Goal: Information Seeking & Learning: Learn about a topic

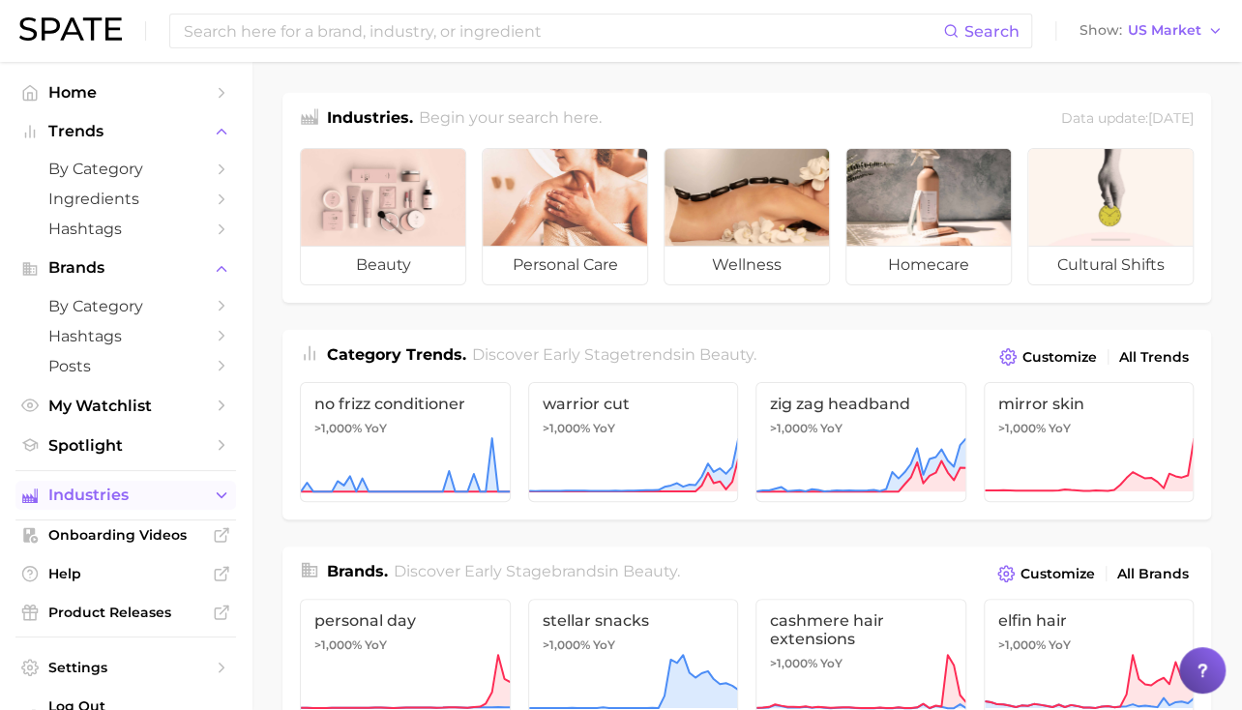
click at [118, 485] on button "Industries" at bounding box center [125, 495] width 221 height 29
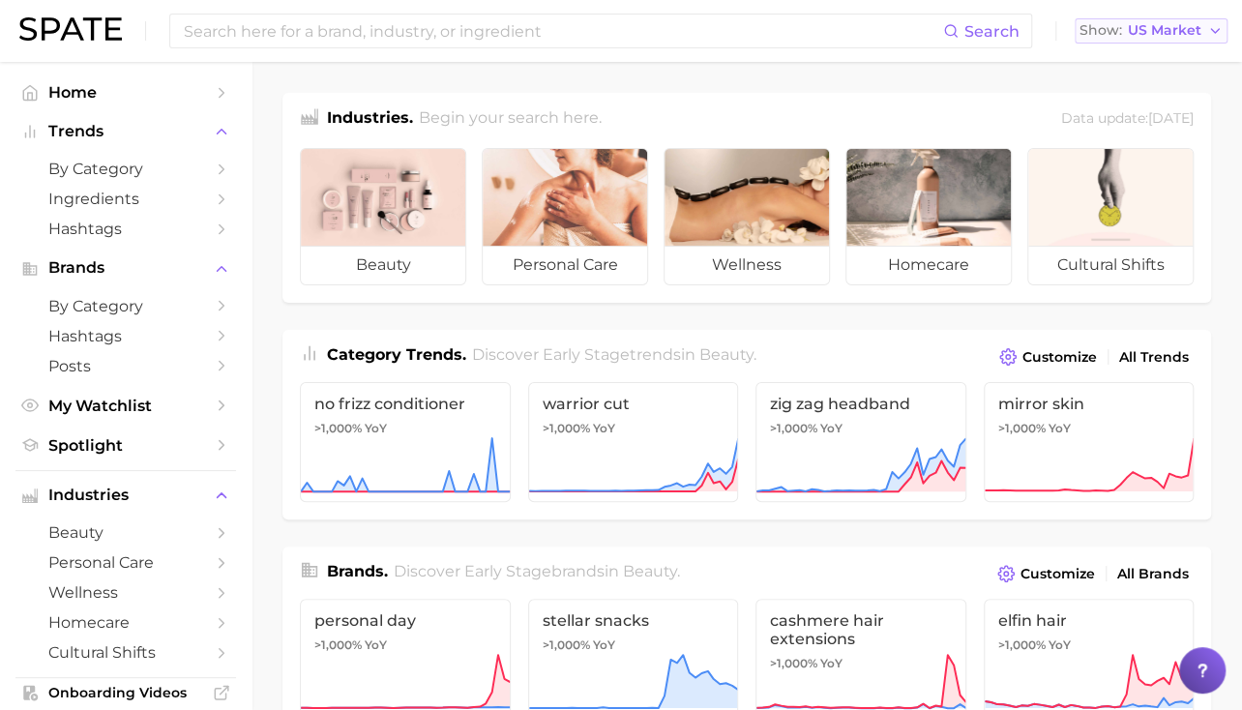
click at [1164, 28] on span "US Market" at bounding box center [1165, 30] width 74 height 11
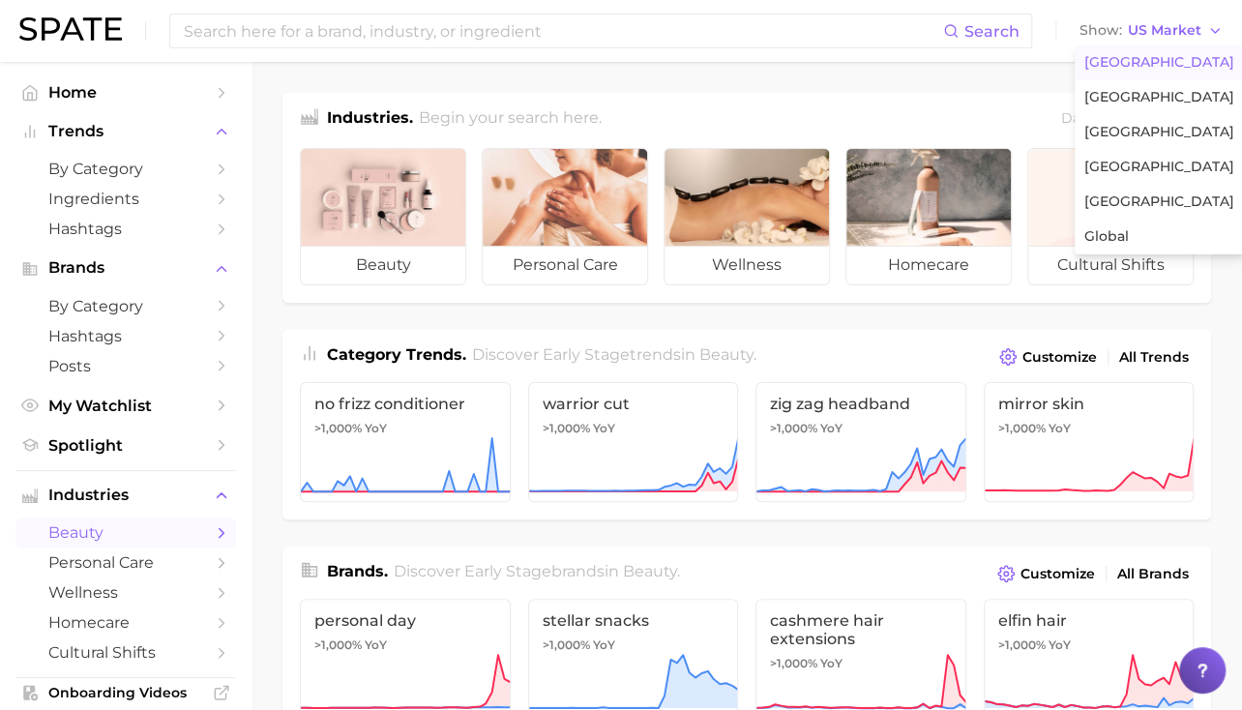
click at [133, 531] on span "beauty" at bounding box center [125, 532] width 155 height 18
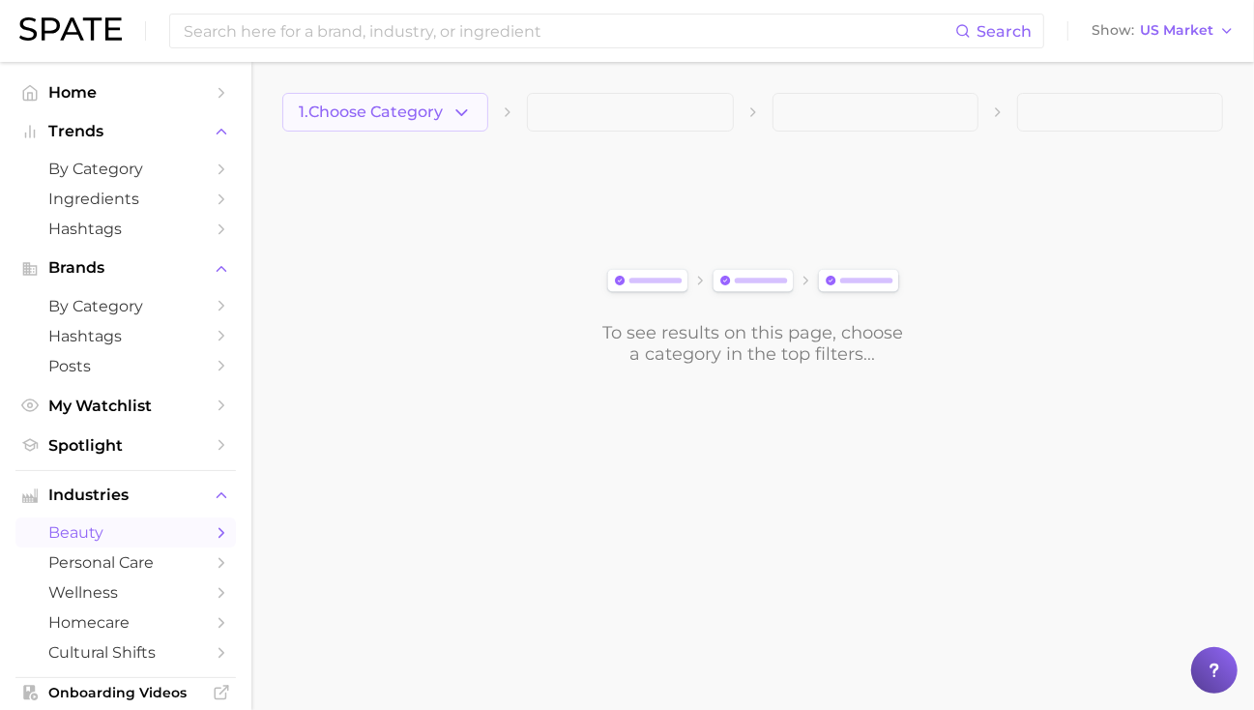
click at [456, 107] on icon "button" at bounding box center [462, 113] width 20 height 20
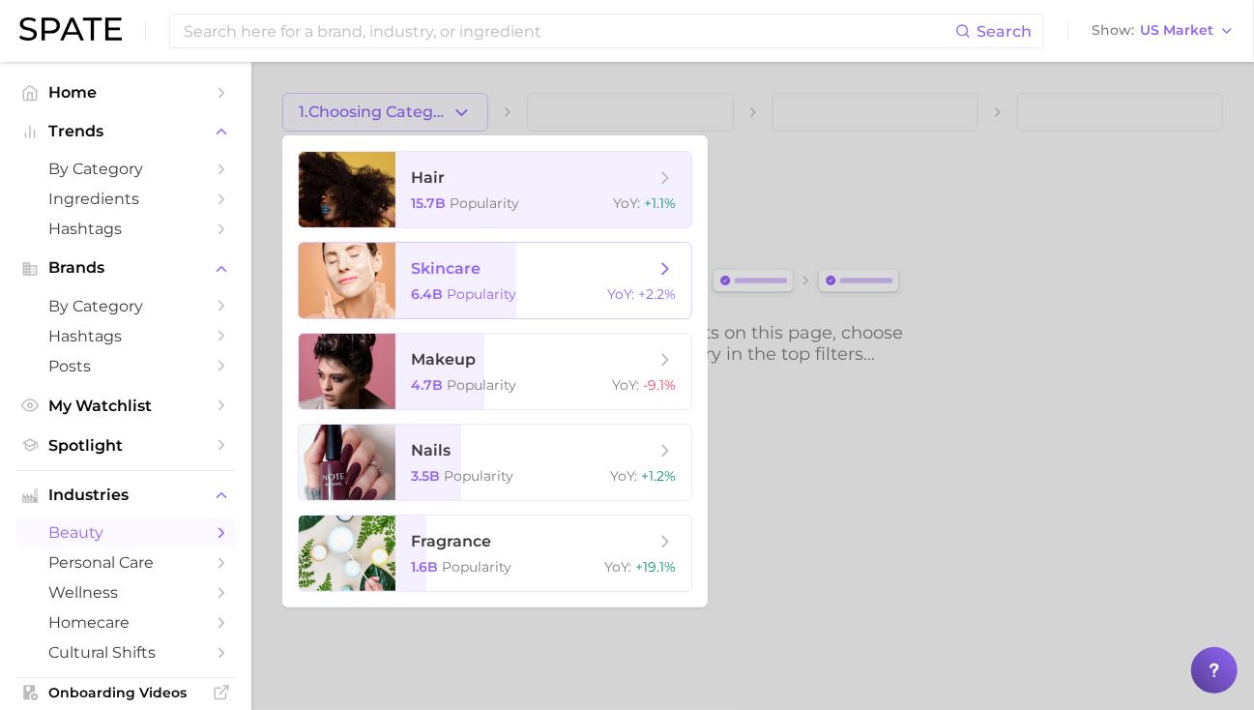
click at [477, 259] on span "skincare" at bounding box center [446, 268] width 70 height 18
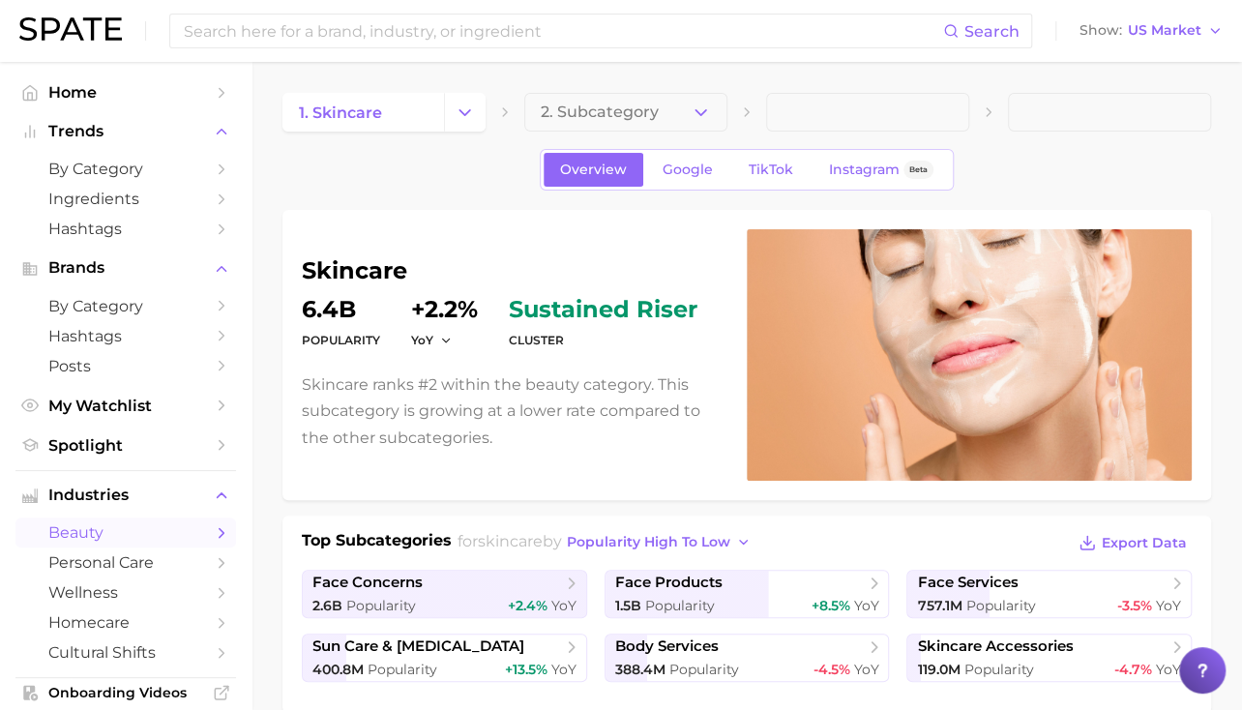
click at [715, 106] on button "2. Subcategory" at bounding box center [625, 112] width 203 height 39
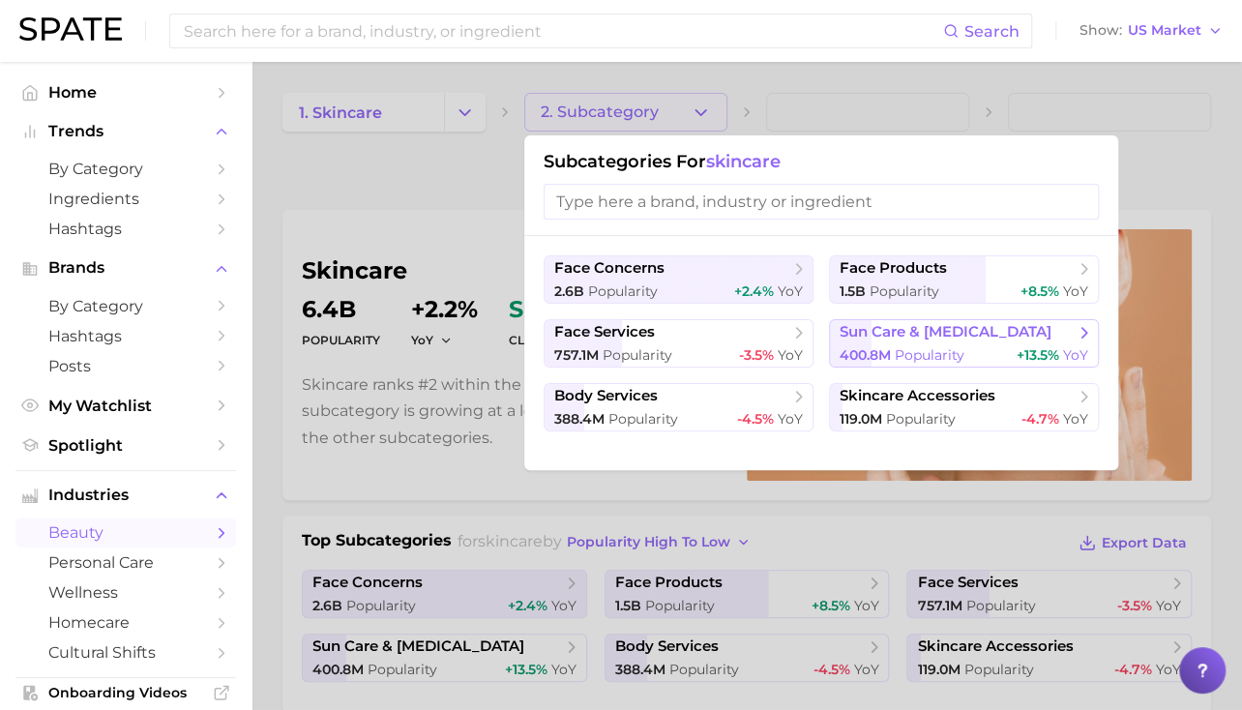
click at [975, 348] on div "400.8m Popularity +13.5% YoY" at bounding box center [964, 355] width 249 height 18
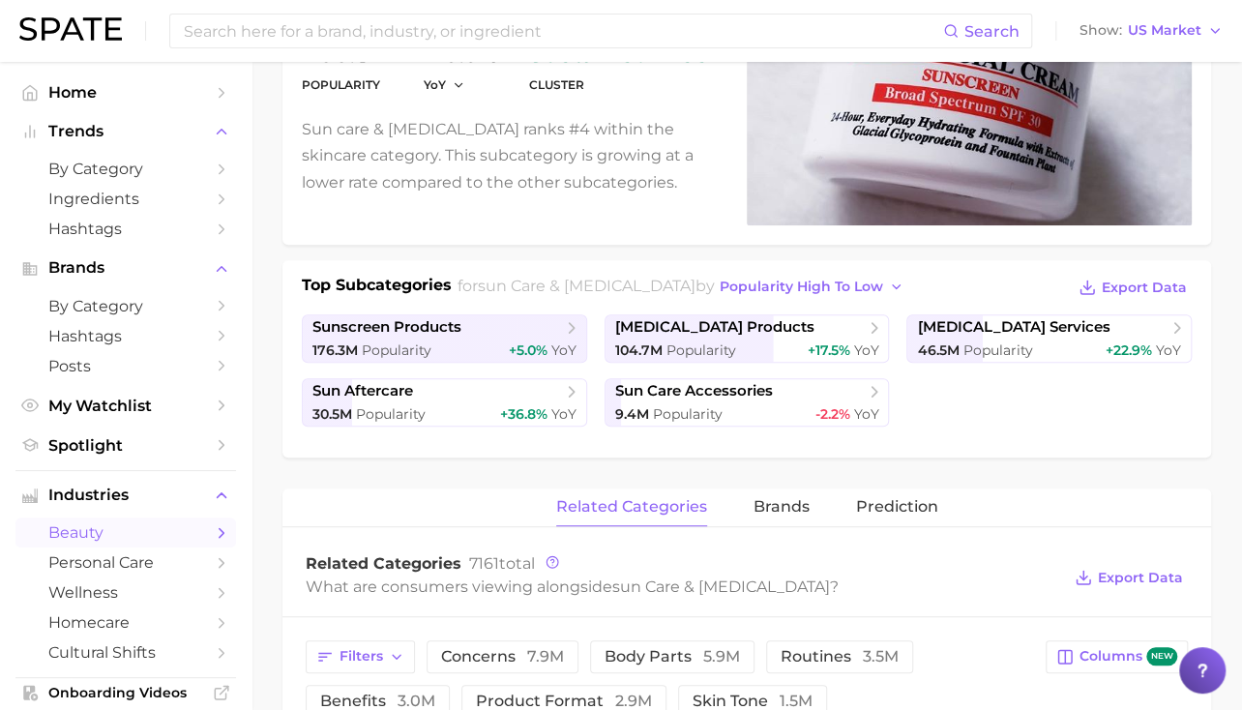
scroll to position [263, 0]
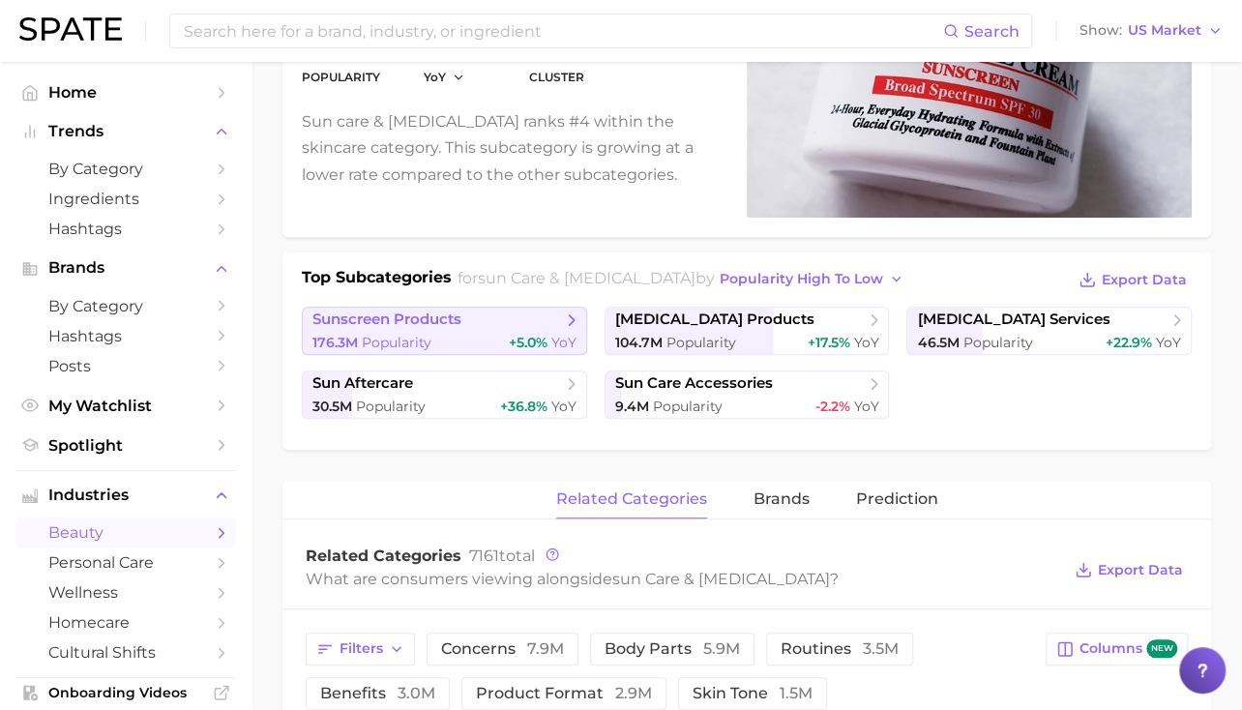
click at [447, 337] on div "176.3m Popularity +5.0% YoY" at bounding box center [444, 343] width 264 height 18
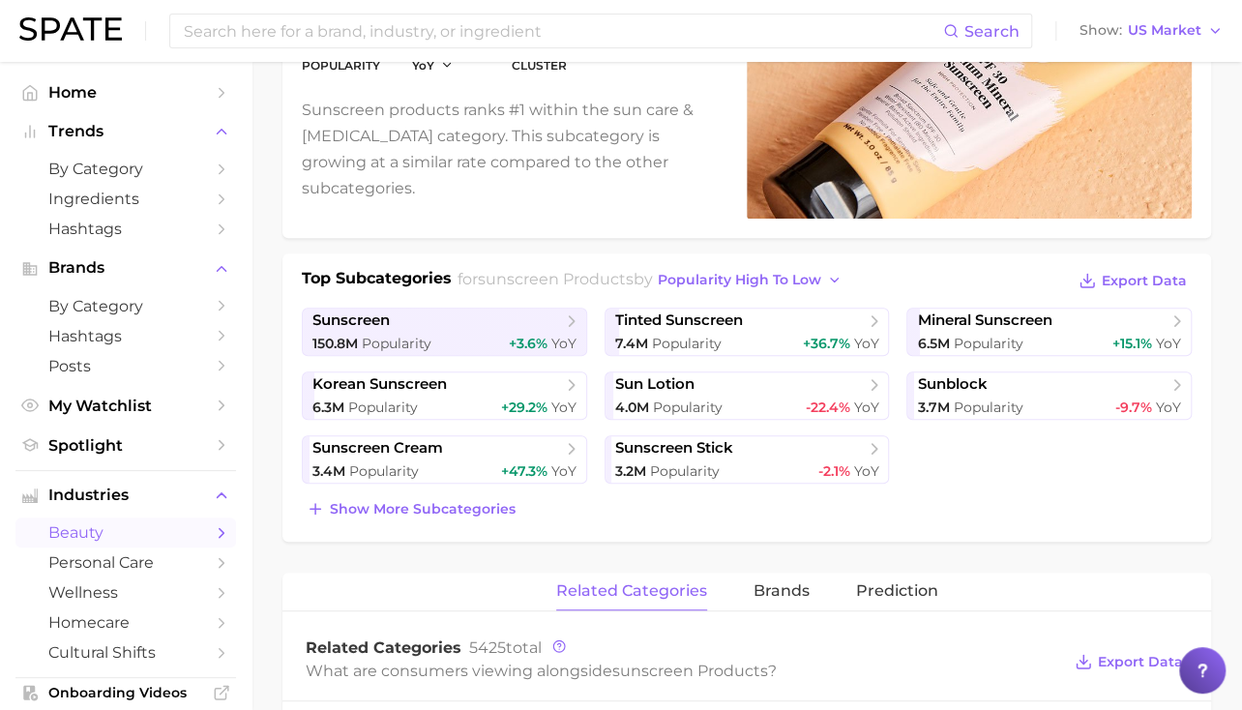
scroll to position [263, 0]
click at [437, 507] on span "Show more subcategories" at bounding box center [423, 508] width 186 height 16
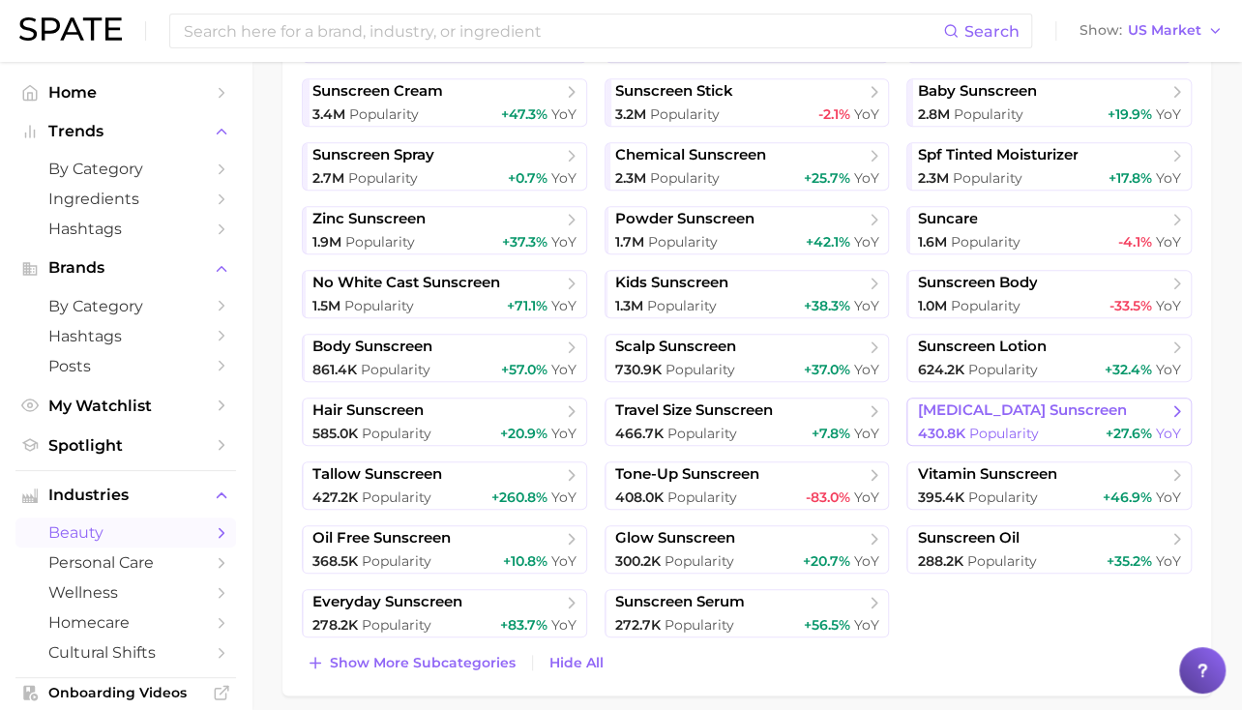
scroll to position [791, 0]
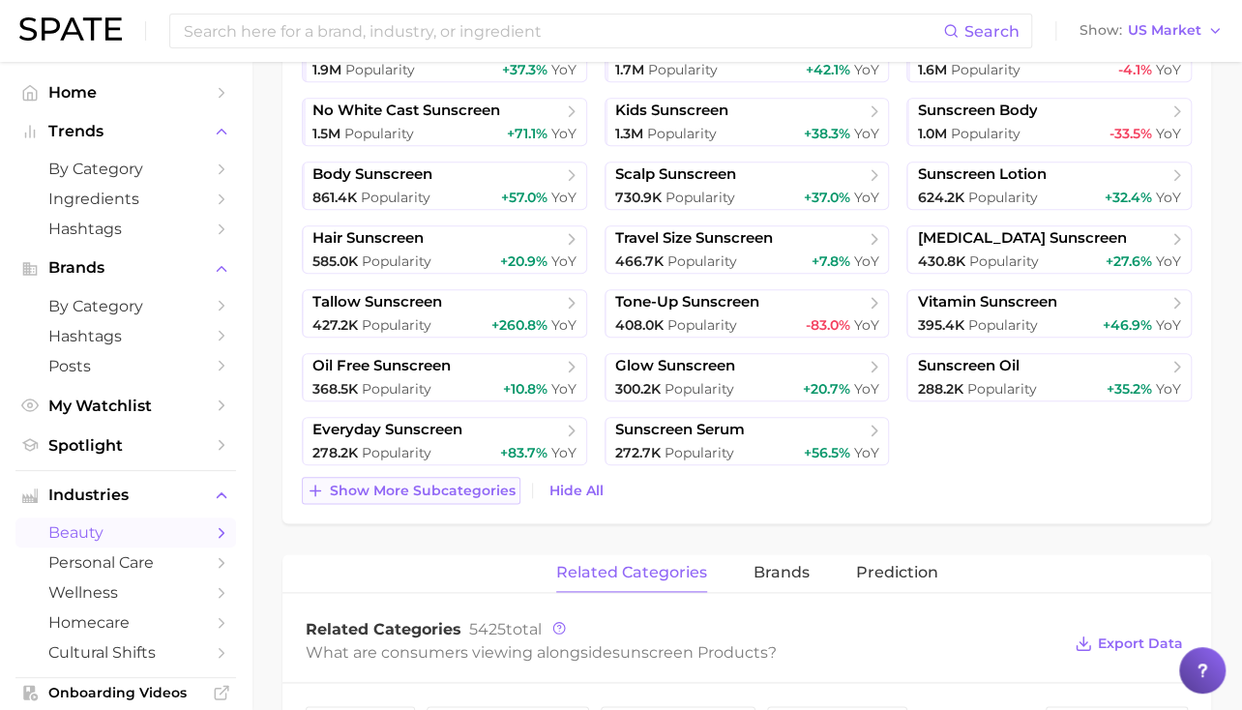
click at [381, 498] on button "Show more subcategories" at bounding box center [411, 490] width 219 height 27
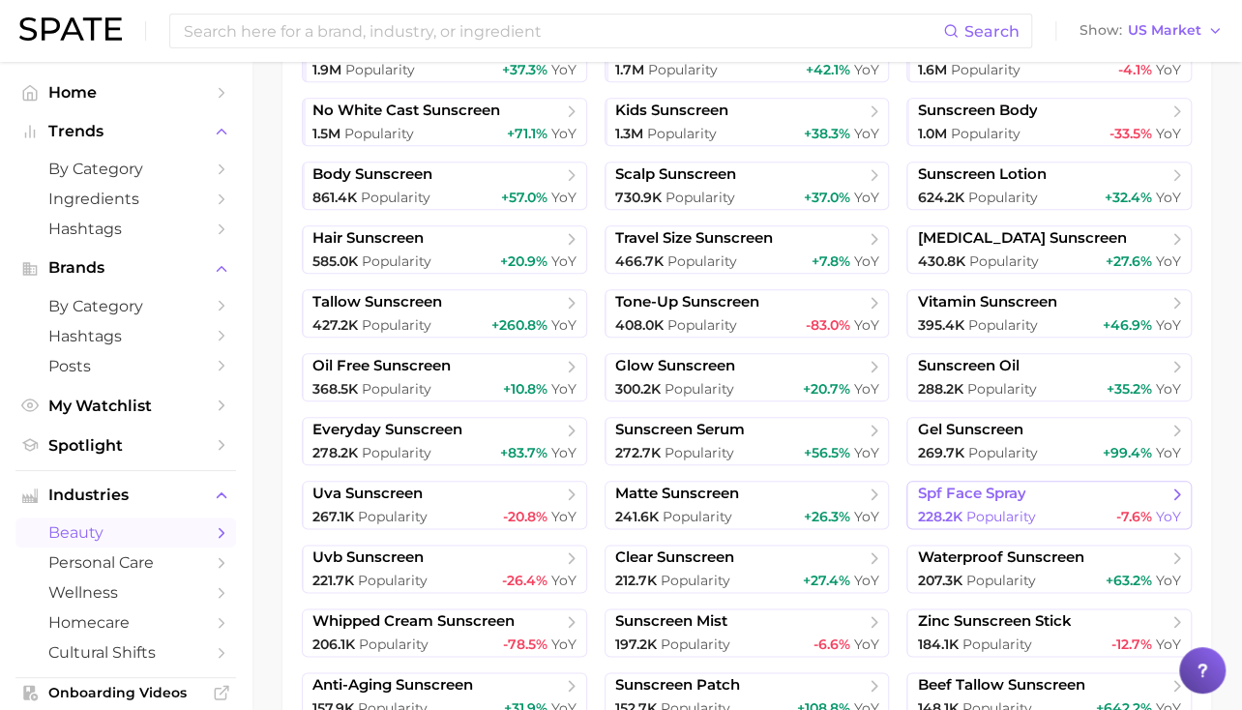
click at [1029, 492] on span "spf face spray" at bounding box center [1042, 494] width 250 height 19
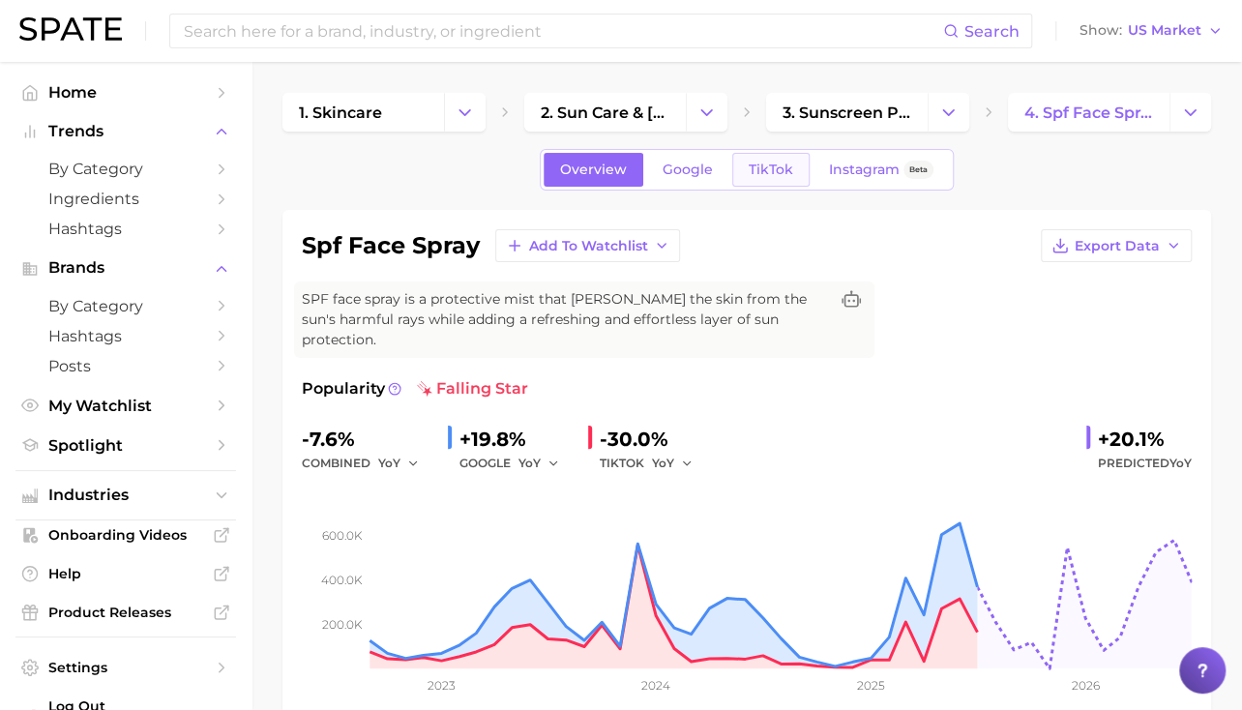
click at [781, 170] on span "TikTok" at bounding box center [771, 170] width 44 height 16
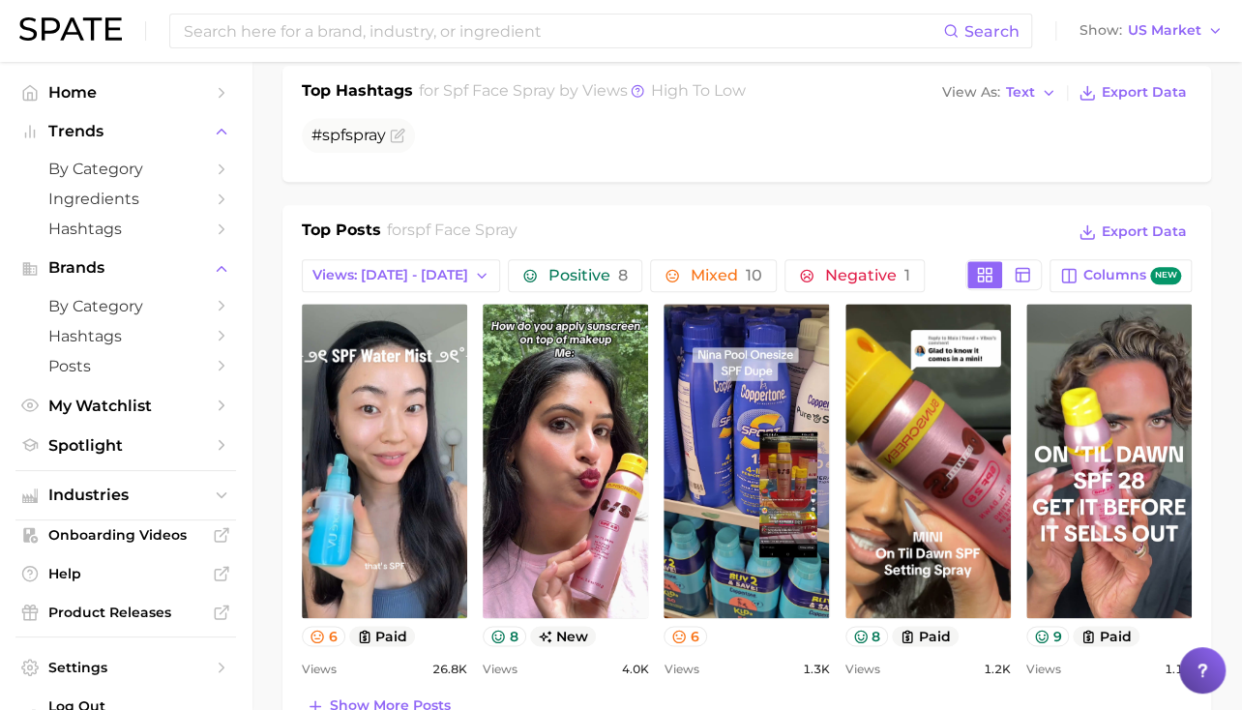
scroll to position [879, 0]
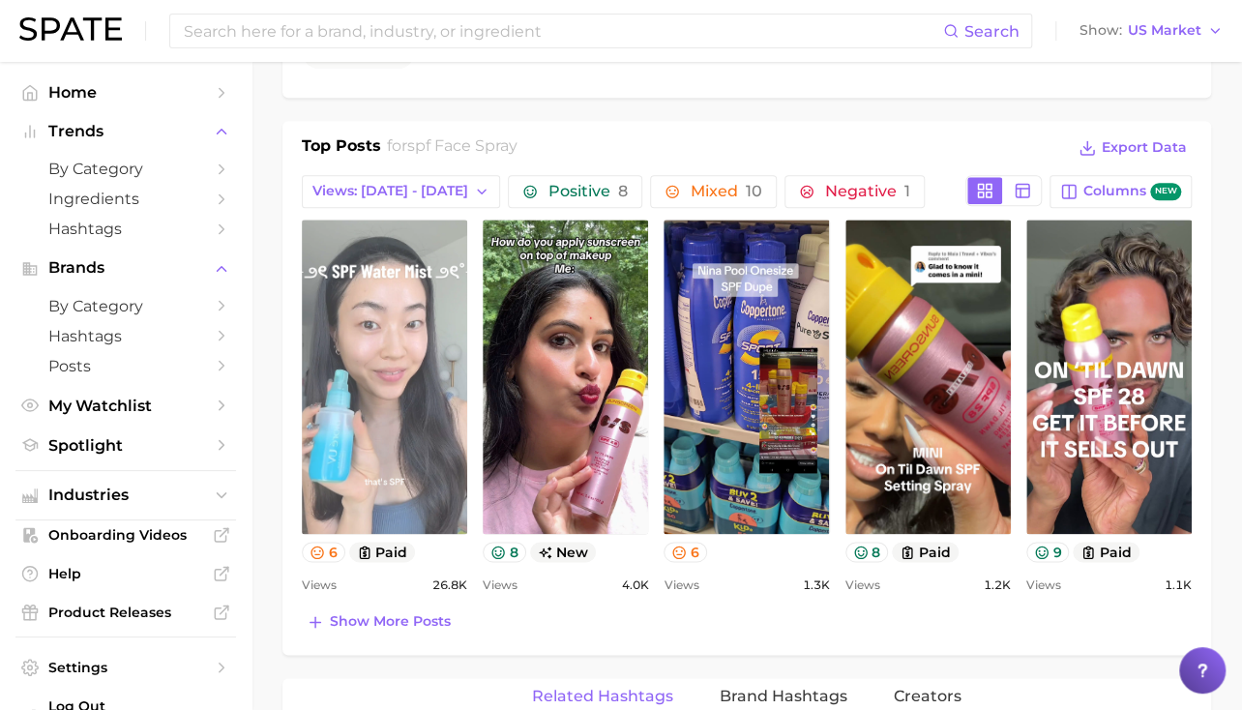
click at [383, 412] on link "view post on TikTok" at bounding box center [384, 377] width 165 height 314
click at [408, 357] on link "view post on TikTok" at bounding box center [384, 377] width 165 height 314
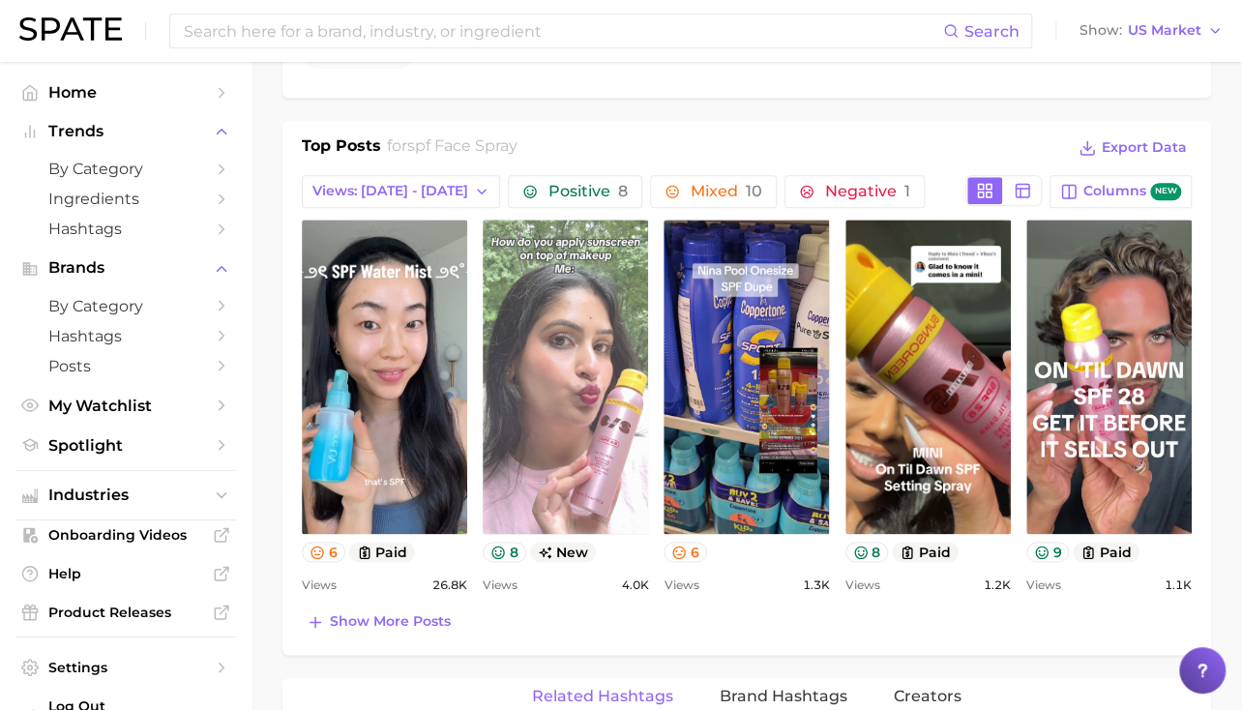
click at [594, 373] on link "view post on TikTok" at bounding box center [565, 377] width 165 height 314
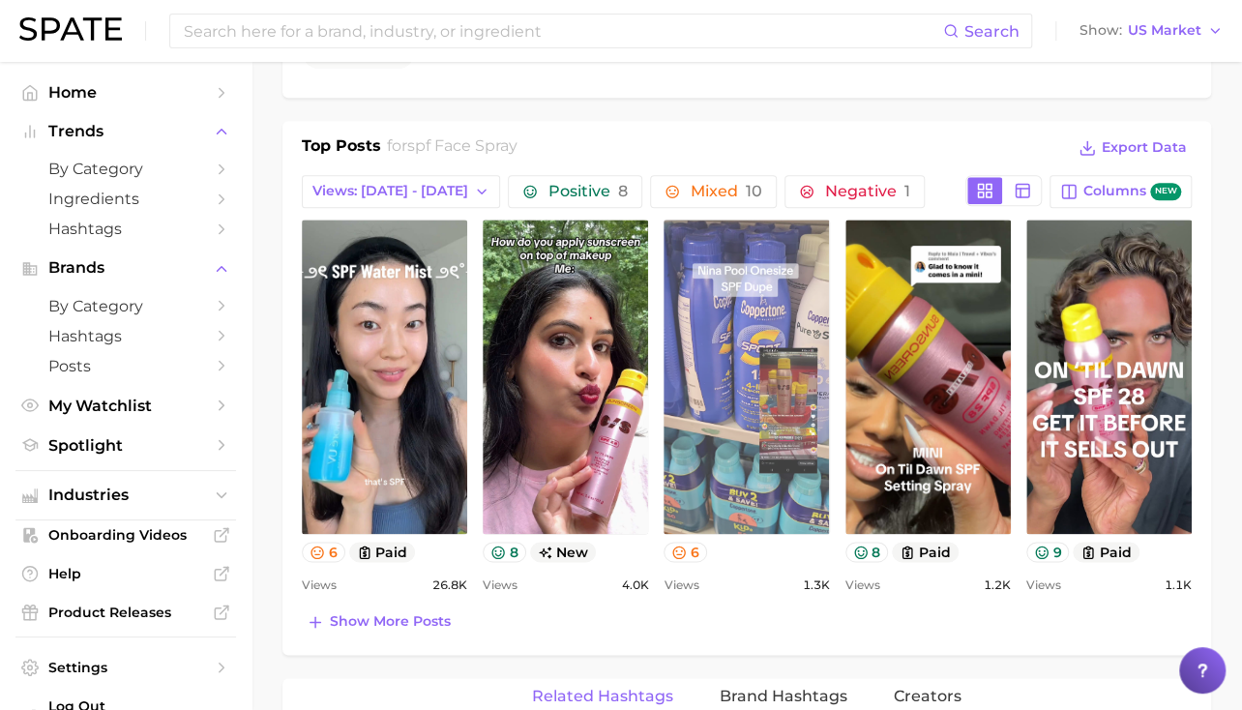
click at [725, 394] on link "view post on TikTok" at bounding box center [745, 377] width 165 height 314
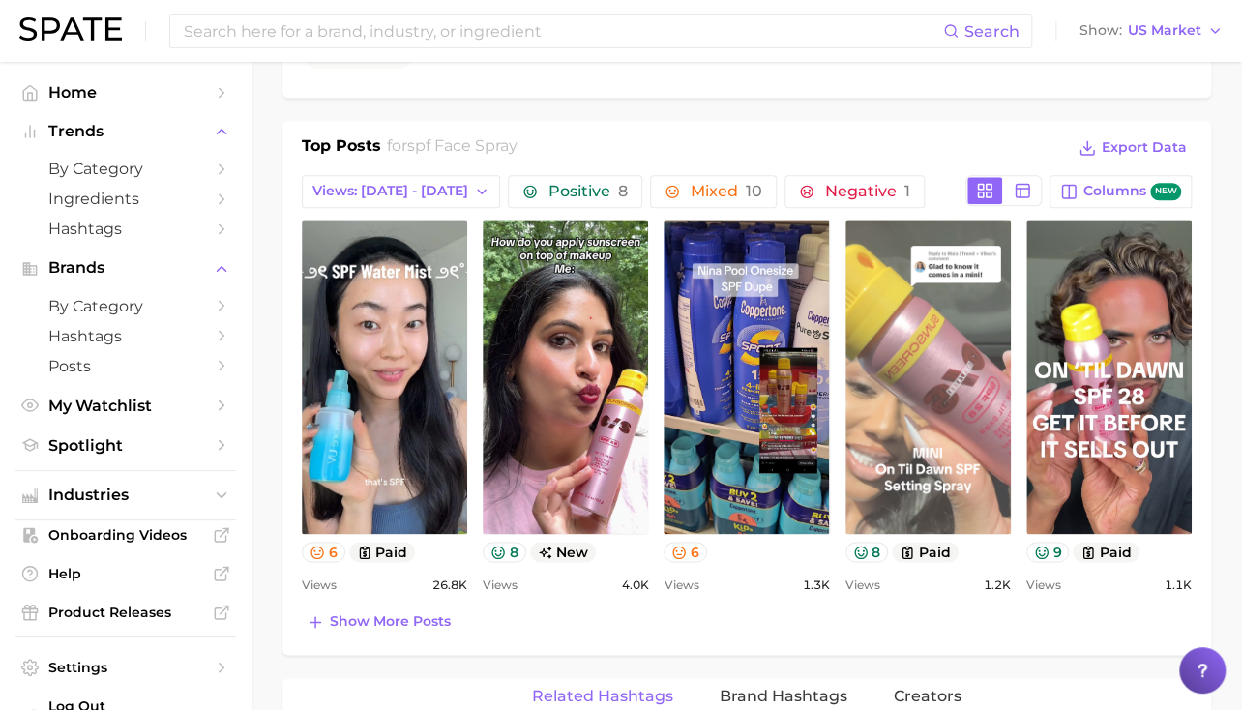
click at [934, 347] on link "view post on TikTok" at bounding box center [927, 377] width 165 height 314
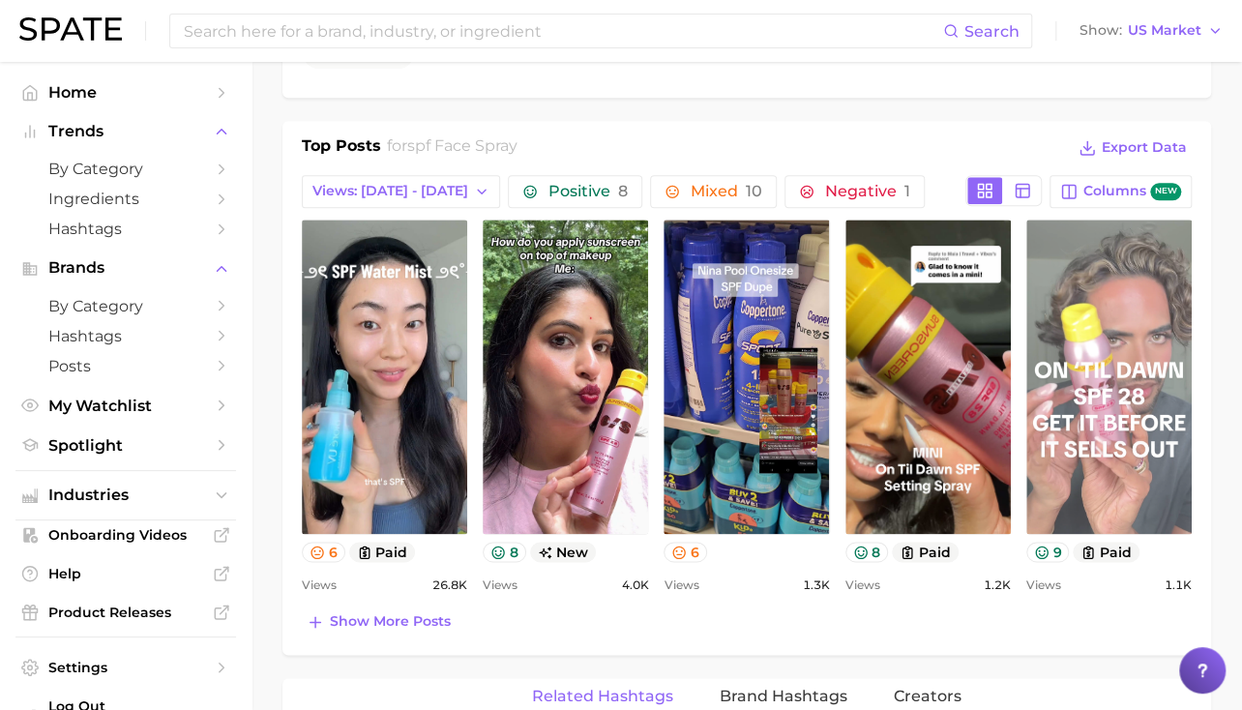
click at [1103, 349] on link "view post on TikTok" at bounding box center [1108, 377] width 165 height 314
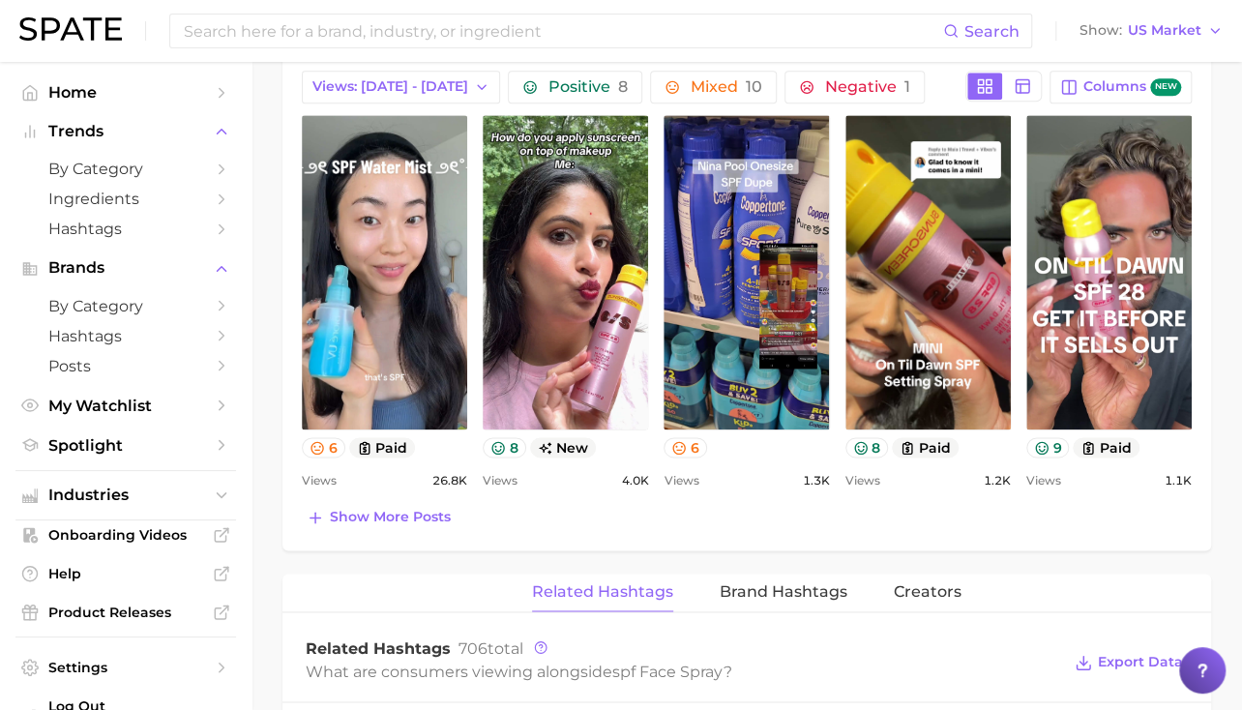
scroll to position [629, 0]
